Goal: Navigation & Orientation: Find specific page/section

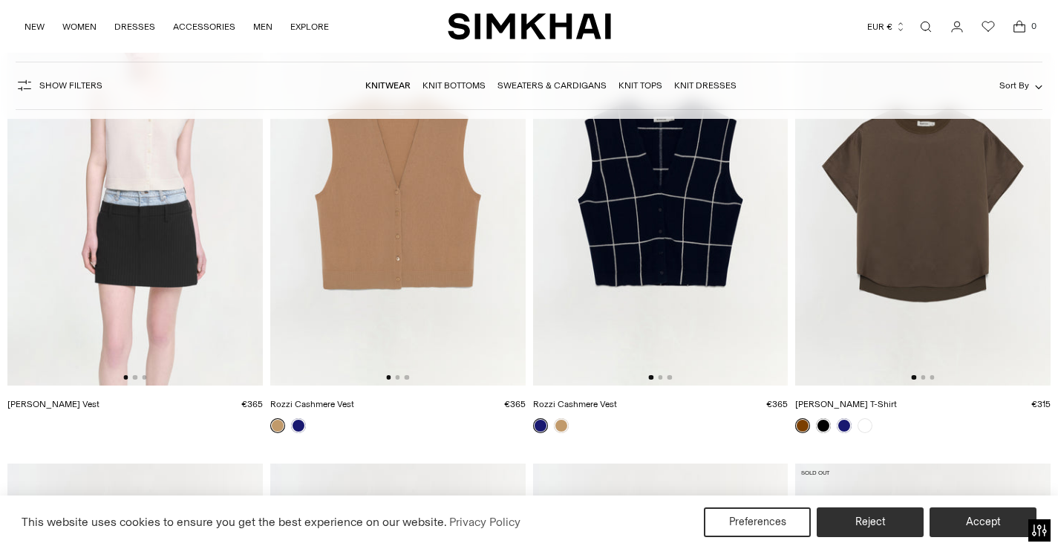
scroll to position [11591, 0]
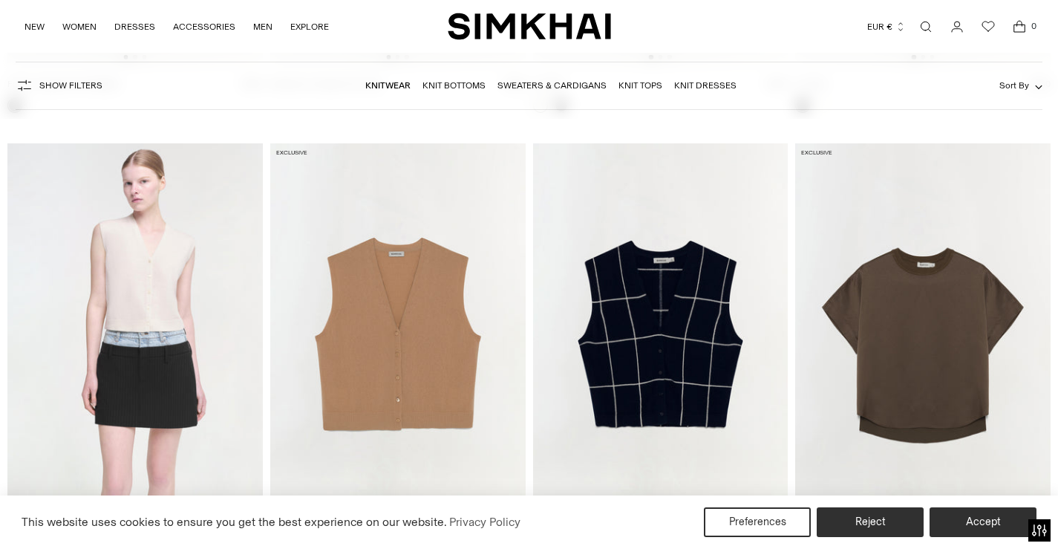
click at [382, 84] on link "Knitwear" at bounding box center [387, 85] width 45 height 10
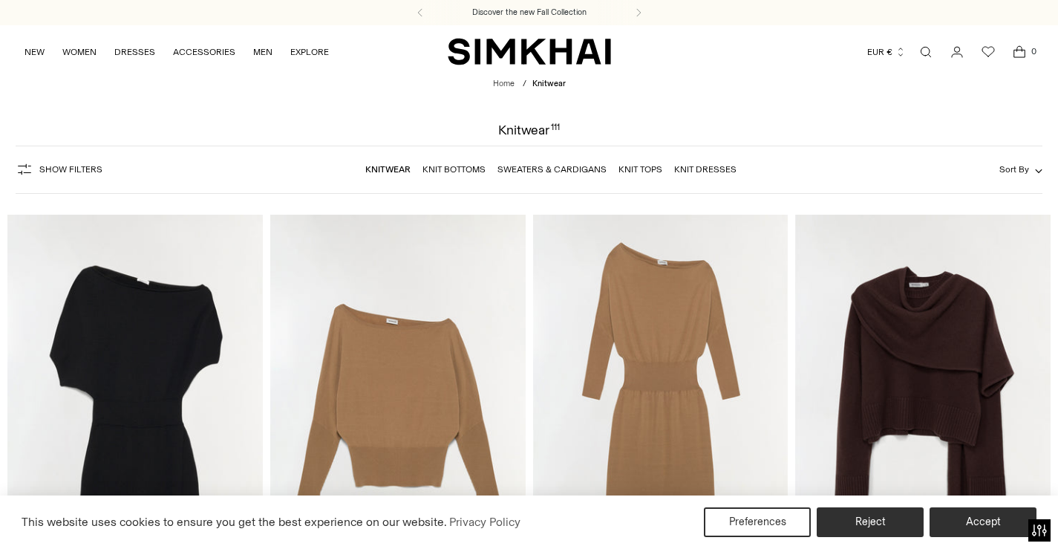
click at [554, 170] on link "Sweaters & Cardigans" at bounding box center [551, 169] width 109 height 10
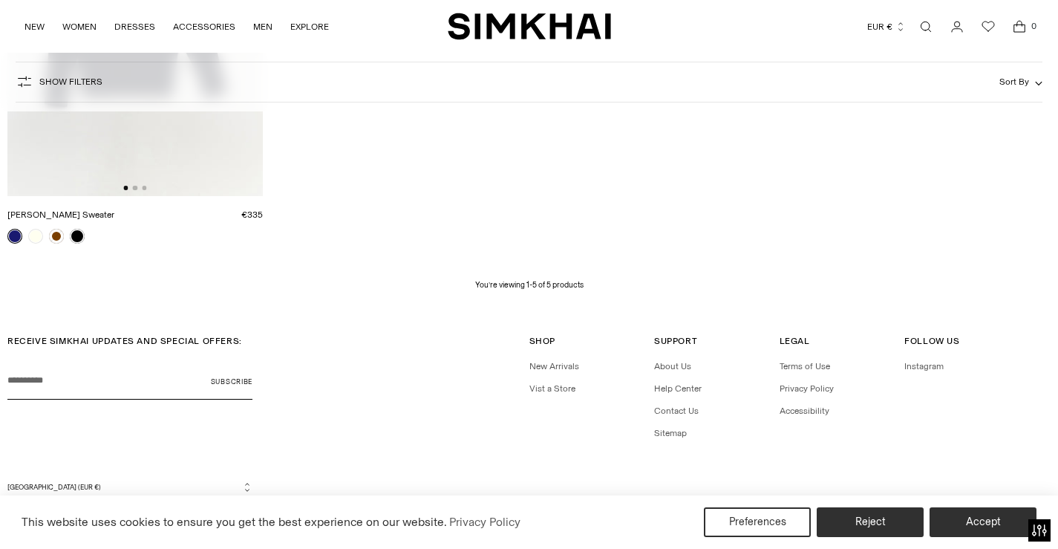
scroll to position [865, 0]
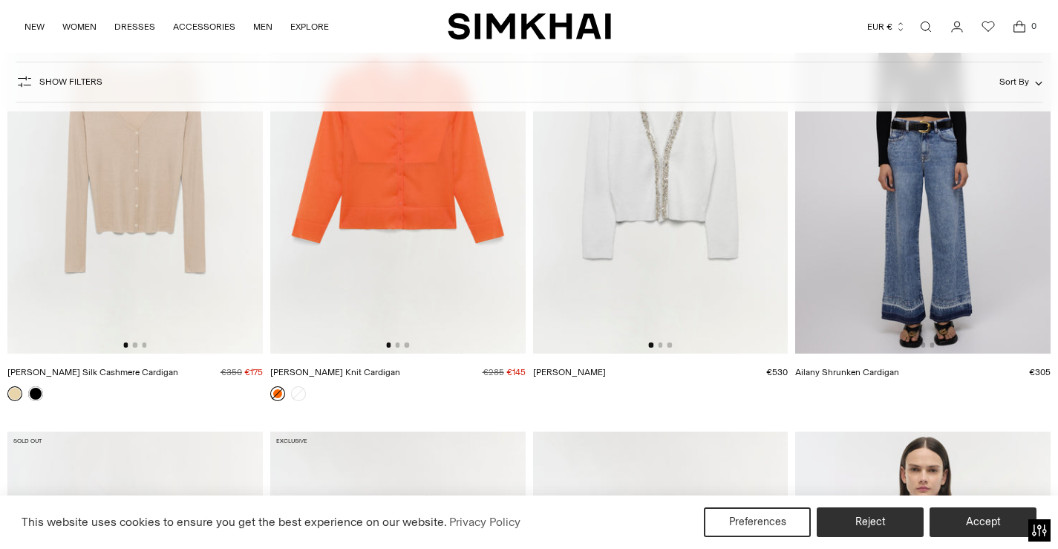
scroll to position [1119, 0]
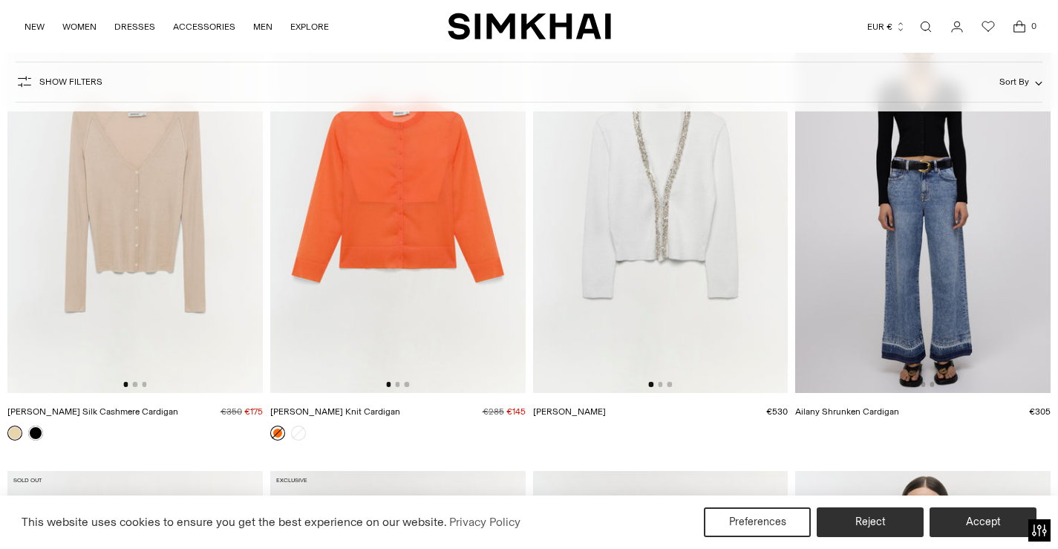
drag, startPoint x: 532, startPoint y: 0, endPoint x: 1025, endPoint y: 36, distance: 495.1
click at [1024, 46] on div "NEW WOMEN New Arrivals Shop All Spring 2026 Preorder Fall 2025 Best Sellers Exc…" at bounding box center [529, 26] width 1011 height 53
